Goal: Task Accomplishment & Management: Use online tool/utility

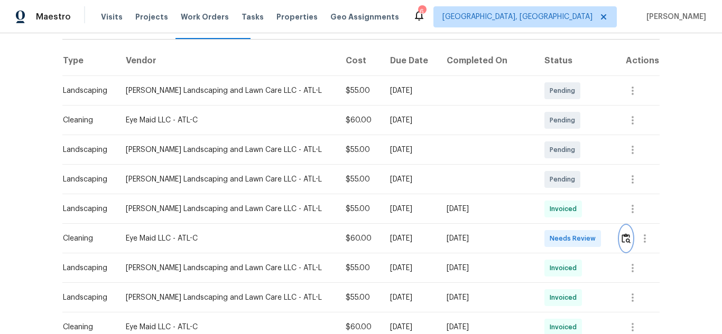
scroll to position [159, 0]
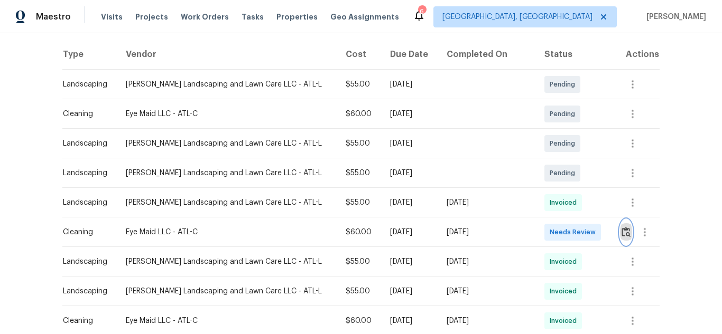
click at [626, 235] on button "button" at bounding box center [626, 232] width 12 height 25
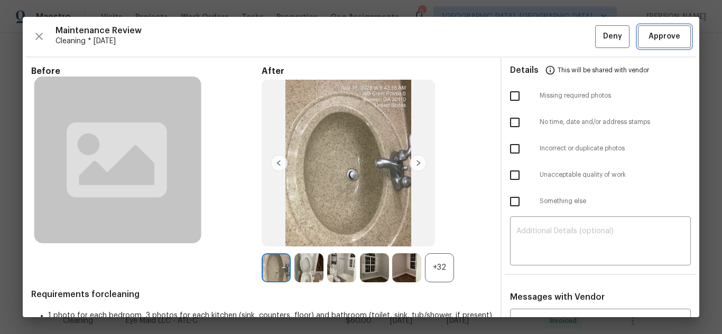
click at [665, 33] on span "Approve" at bounding box center [664, 36] width 32 height 13
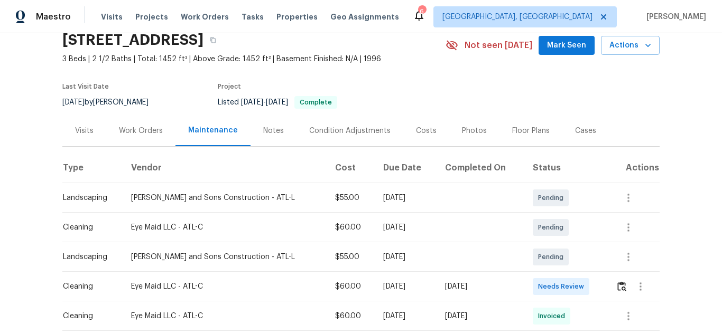
scroll to position [106, 0]
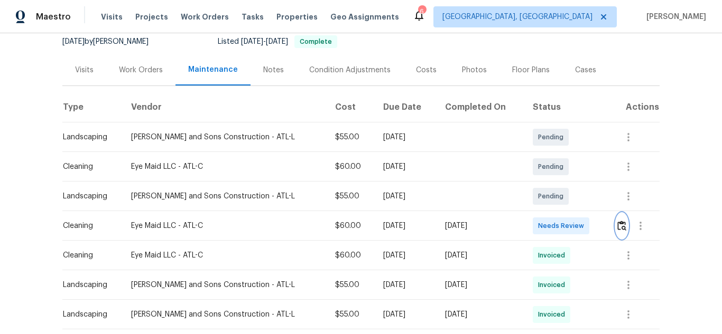
click at [617, 229] on img "button" at bounding box center [621, 226] width 9 height 10
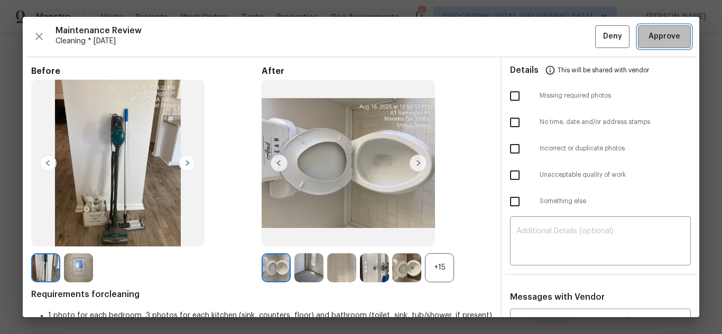
click at [648, 41] on span "Approve" at bounding box center [664, 36] width 32 height 13
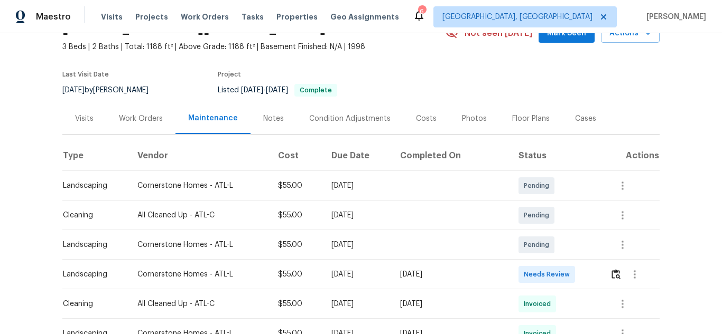
scroll to position [159, 0]
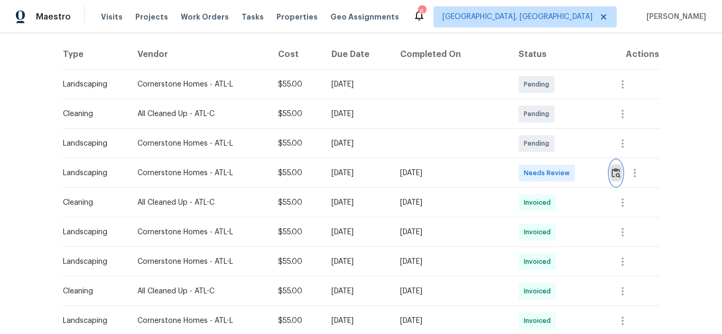
click at [610, 172] on button "button" at bounding box center [616, 173] width 12 height 25
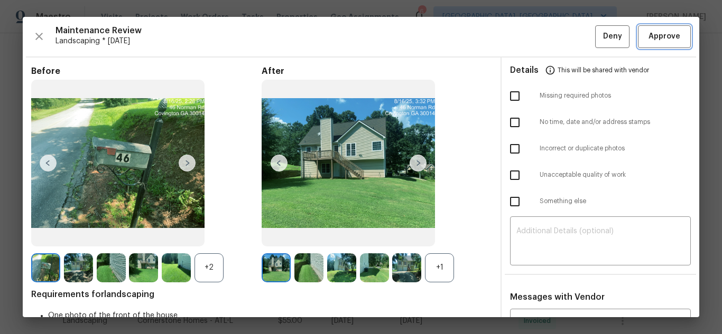
click at [668, 35] on span "Approve" at bounding box center [664, 36] width 32 height 13
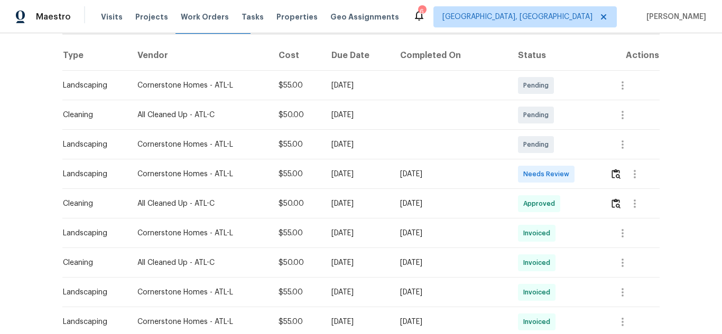
scroll to position [159, 0]
click at [611, 169] on img "button" at bounding box center [615, 173] width 9 height 10
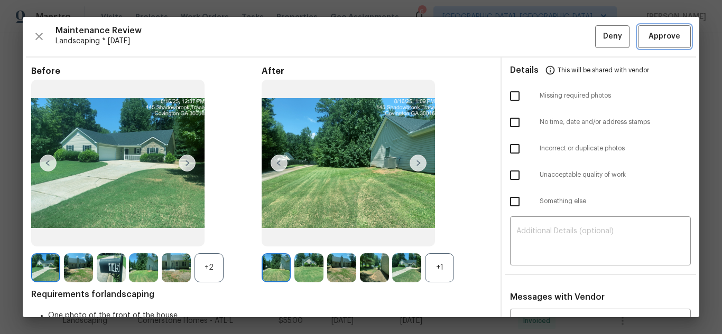
click at [648, 34] on span "Approve" at bounding box center [664, 36] width 32 height 13
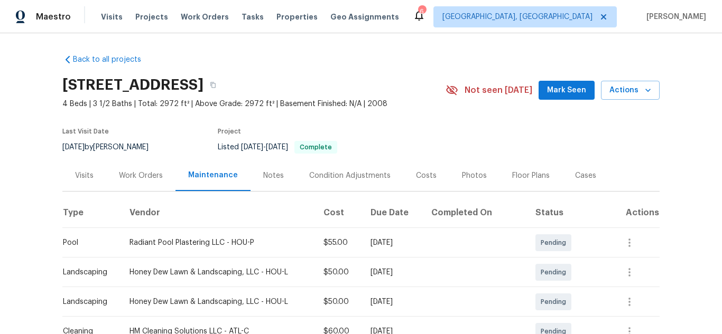
scroll to position [159, 0]
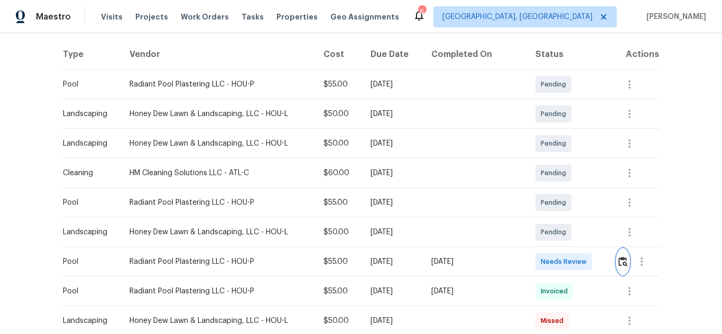
click at [618, 260] on img "button" at bounding box center [622, 262] width 9 height 10
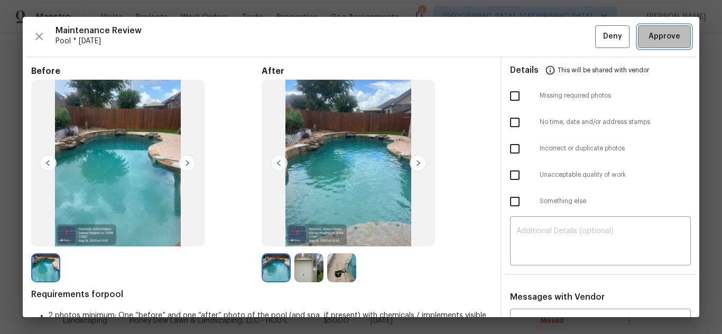
click at [648, 31] on span "Approve" at bounding box center [664, 36] width 32 height 13
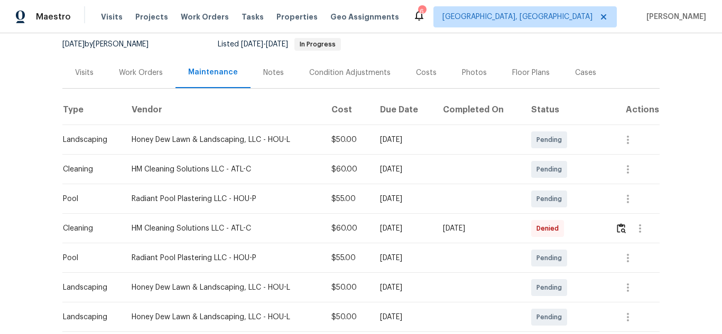
scroll to position [159, 0]
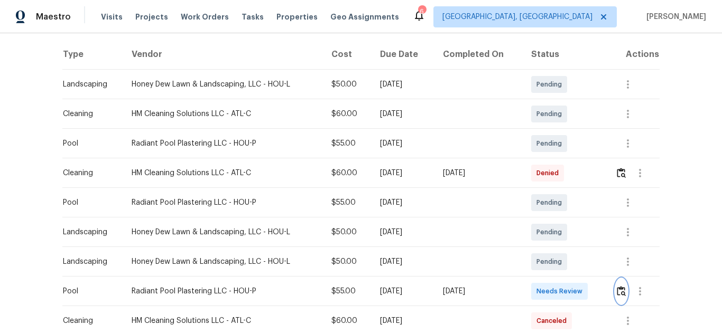
click at [617, 292] on img "button" at bounding box center [621, 291] width 9 height 10
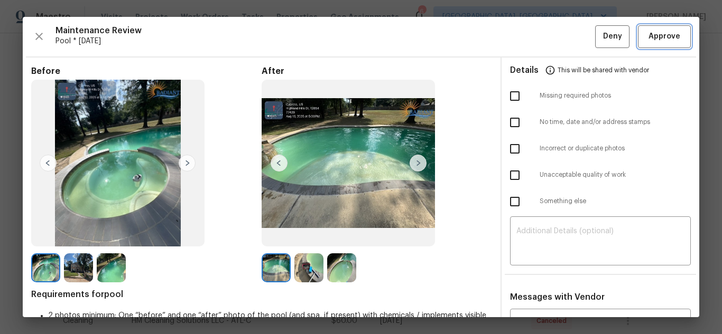
click at [646, 30] on span "Approve" at bounding box center [664, 36] width 36 height 13
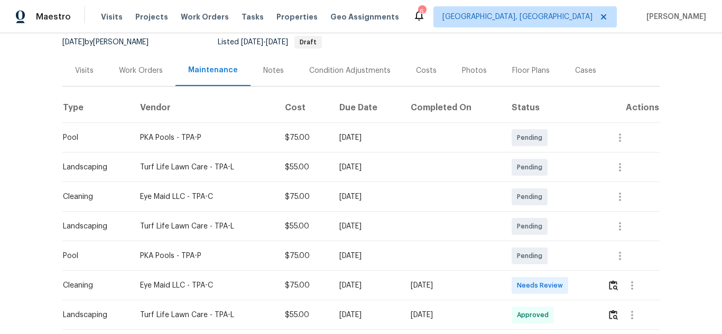
scroll to position [106, 0]
click at [612, 284] on img "button" at bounding box center [613, 285] width 9 height 10
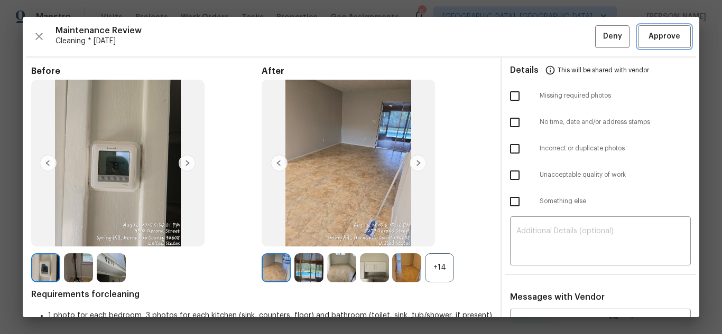
click at [651, 27] on button "Approve" at bounding box center [664, 36] width 53 height 23
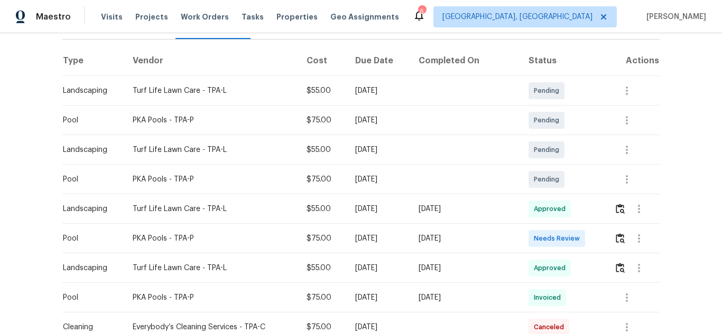
scroll to position [159, 0]
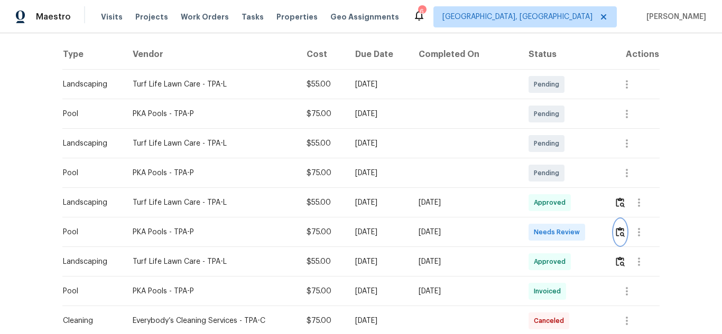
click at [618, 236] on img "button" at bounding box center [620, 232] width 9 height 10
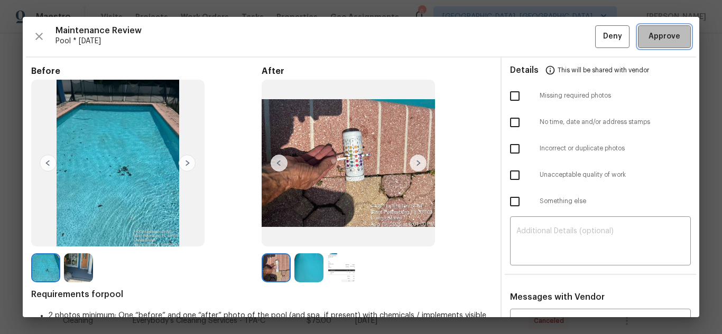
click at [663, 40] on span "Approve" at bounding box center [664, 36] width 32 height 13
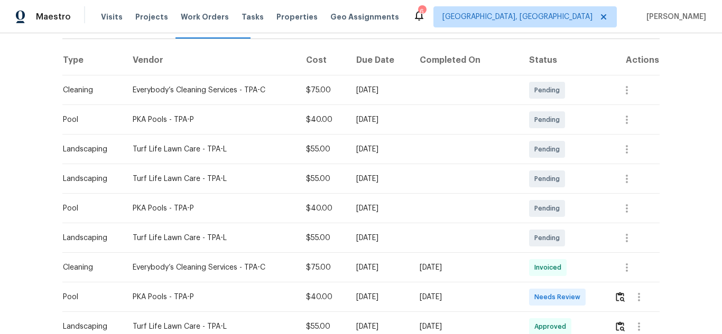
scroll to position [159, 0]
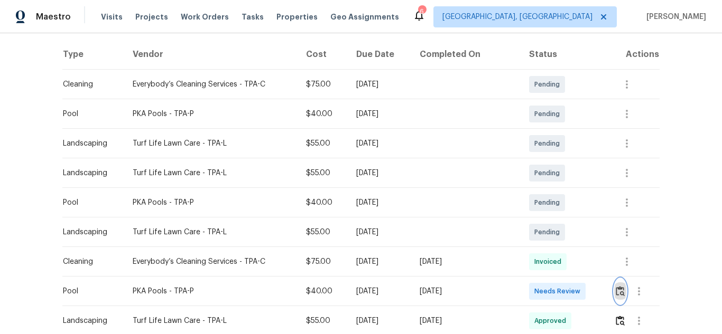
click at [616, 291] on img "button" at bounding box center [620, 291] width 9 height 10
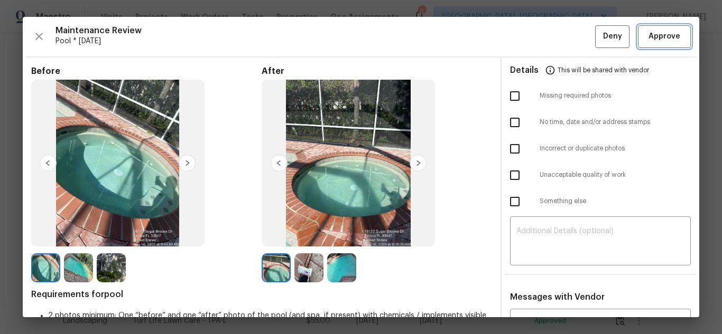
click at [653, 30] on span "Approve" at bounding box center [664, 36] width 32 height 13
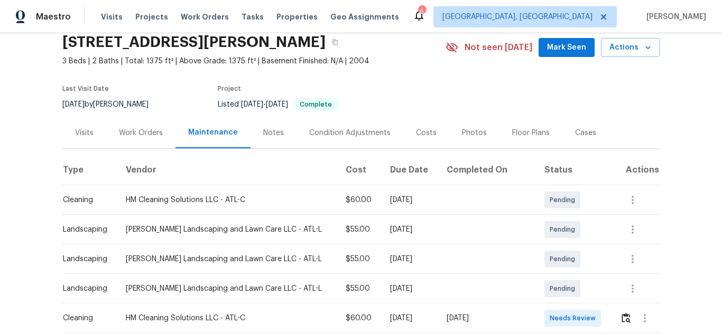
scroll to position [159, 0]
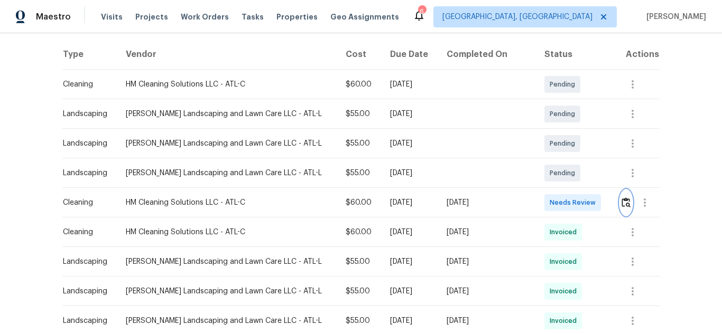
click at [624, 203] on img "button" at bounding box center [625, 203] width 9 height 10
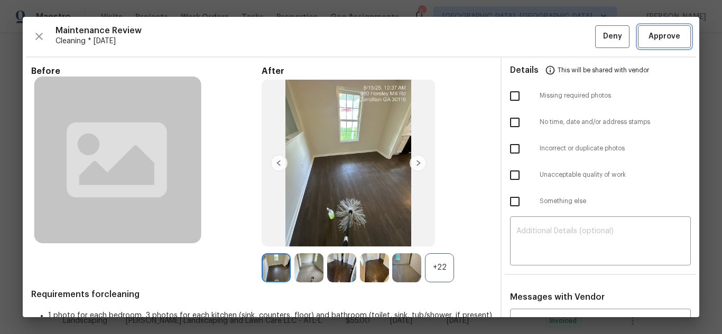
click at [659, 31] on span "Approve" at bounding box center [664, 36] width 32 height 13
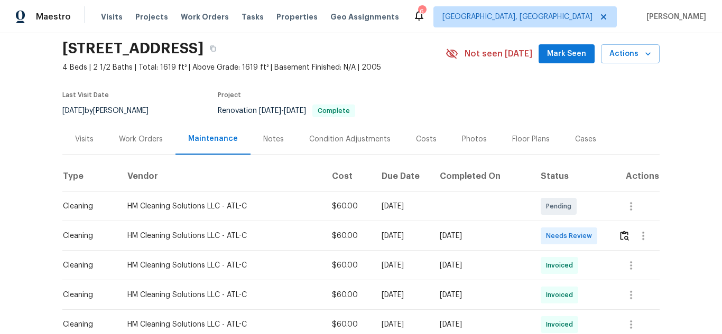
scroll to position [53, 0]
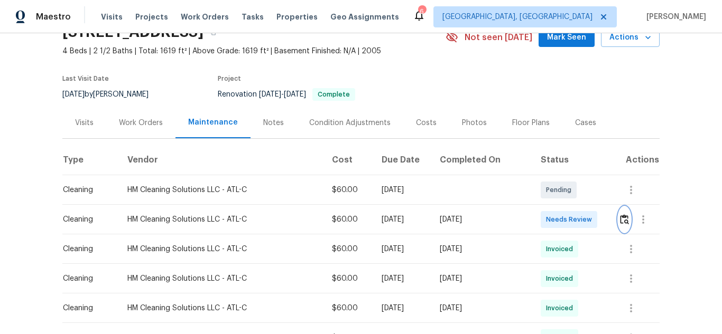
click at [620, 219] on img "button" at bounding box center [624, 220] width 9 height 10
